Goal: Transaction & Acquisition: Purchase product/service

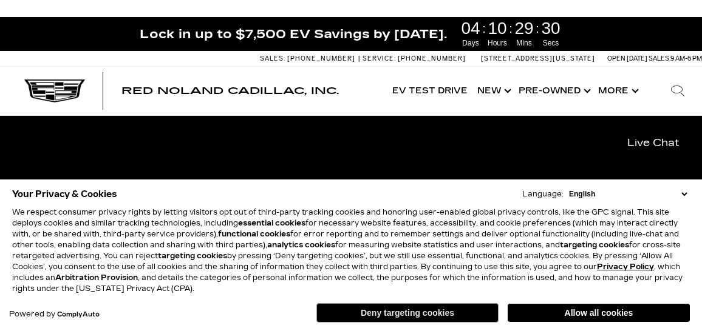
click at [416, 314] on button "Deny targeting cookies" at bounding box center [407, 312] width 182 height 19
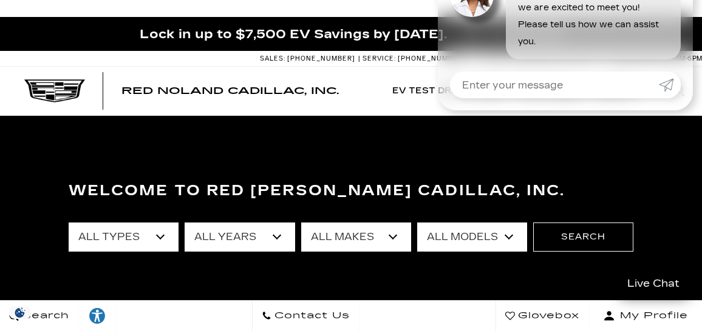
click at [147, 234] on select "All Types New Used Certified Used Demo" at bounding box center [124, 237] width 110 height 29
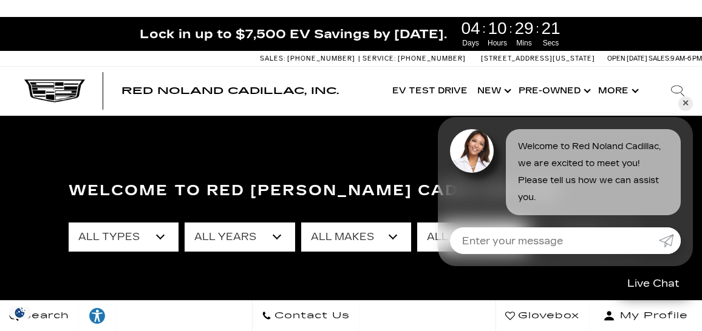
click at [265, 234] on select "All Years 2026 2025 2024 2023 2022 2021 2020 2019 2018 2015 2014 2011 2008" at bounding box center [240, 237] width 110 height 29
click at [283, 235] on select "All Years 2026 2025 2024 2023 2022 2021 2020 2019 2018 2015 2014 2011 2008" at bounding box center [240, 237] width 110 height 29
click at [275, 231] on select "All Years 2026 2025 2024 2023 2022 2021 2020 2019 2018 2015 2014 2011 2008" at bounding box center [240, 237] width 110 height 29
click at [237, 236] on select "All Years 2026 2025 2024 2023 2022 2021 2020 2019 2018 2015 2014 2011 2008" at bounding box center [240, 237] width 110 height 29
click at [278, 237] on select "All Years 2026 2025 2024 2023 2022 2021 2020 2019 2018 2015 2014 2011 2008" at bounding box center [240, 237] width 110 height 29
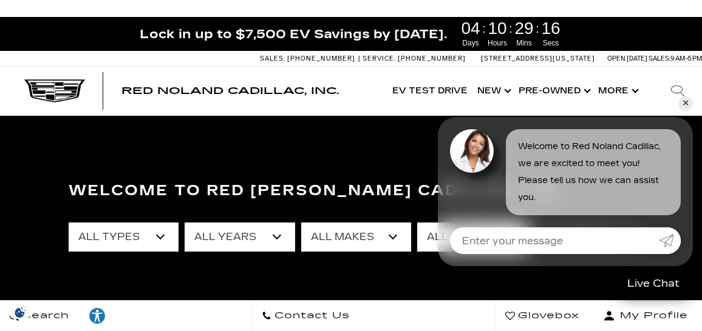
click at [278, 237] on select "All Years 2026 2025 2024 2023 2022 2021 2020 2019 2018 2015 2014 2011 2008" at bounding box center [240, 237] width 110 height 29
click at [393, 236] on select "All Makes Audi BMW Buick Cadillac Chevrolet Ford Honda Jeep Land Rover Lexus Me…" at bounding box center [356, 237] width 110 height 29
select select "Cadillac"
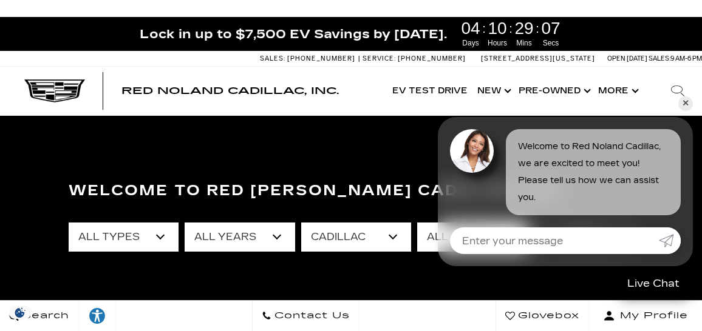
click at [301, 223] on select "All Makes Audi BMW Buick Cadillac Chevrolet Ford Honda Jeep Land Rover Lexus Me…" at bounding box center [356, 237] width 110 height 29
drag, startPoint x: 363, startPoint y: 155, endPoint x: 362, endPoint y: 222, distance: 66.2
click at [363, 158] on section "Welcome to Red [PERSON_NAME] Cadillac, Inc. All Types New Used Certified Used D…" at bounding box center [351, 265] width 702 height 299
click at [424, 237] on select "All Models CT4 CT5 CT5-V DTS Escalade Escalade ESV ESCALADE IQ ESCALADE IQL LYR…" at bounding box center [472, 237] width 110 height 29
select select "XT6"
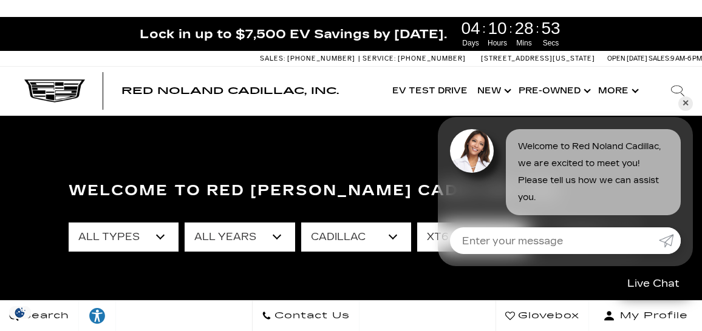
click at [417, 223] on select "All Models CT4 CT5 CT5-V DTS Escalade Escalade ESV ESCALADE IQ ESCALADE IQL LYR…" at bounding box center [472, 237] width 110 height 29
click at [688, 104] on link "✕" at bounding box center [685, 104] width 15 height 15
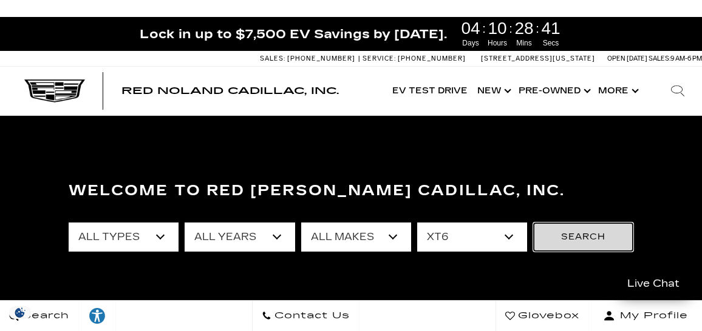
click at [595, 237] on button "Search" at bounding box center [583, 237] width 100 height 29
